Goal: Navigation & Orientation: Find specific page/section

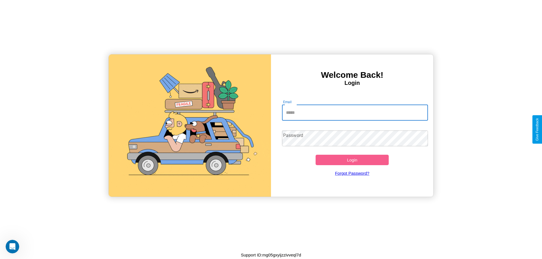
click at [355, 113] on input "Email" at bounding box center [355, 113] width 146 height 16
type input "**********"
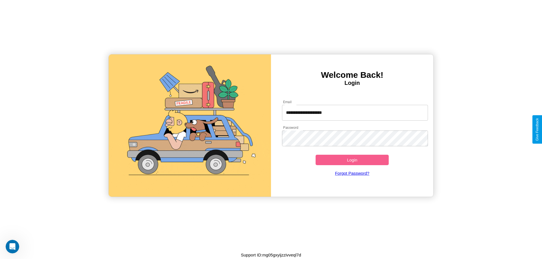
click at [352, 160] on button "Login" at bounding box center [352, 160] width 73 height 10
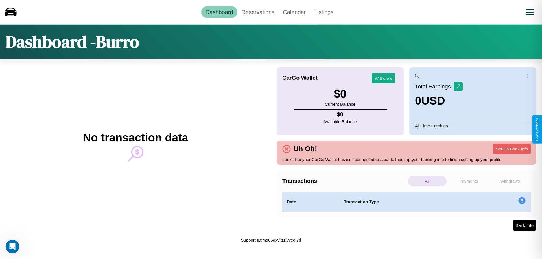
click at [427, 181] on p "All" at bounding box center [427, 181] width 39 height 10
click at [510, 181] on p "Withdraws" at bounding box center [510, 181] width 39 height 10
click at [469, 181] on p "Payments" at bounding box center [469, 181] width 39 height 10
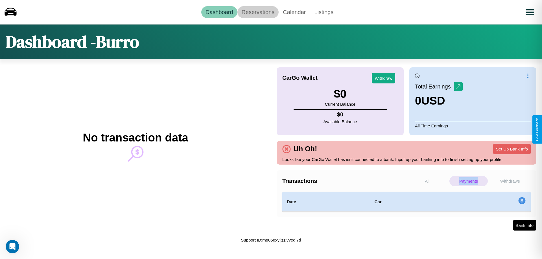
click at [258, 12] on link "Reservations" at bounding box center [258, 12] width 42 height 12
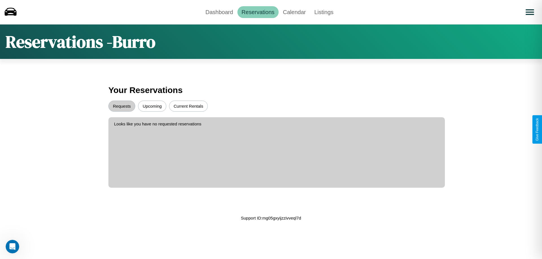
click at [152, 106] on button "Upcoming" at bounding box center [152, 106] width 28 height 11
click at [122, 106] on button "Requests" at bounding box center [121, 106] width 27 height 11
click at [188, 106] on button "Current Rentals" at bounding box center [188, 106] width 39 height 11
